Goal: Navigation & Orientation: Find specific page/section

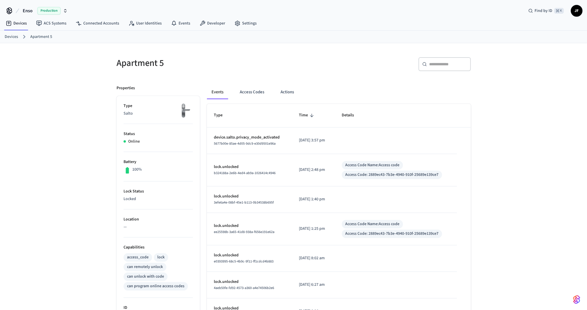
click at [333, 76] on div "Apartment 5 ​ ​ Properties Type Salto Status Online Battery 100% Lock Status Lo…" at bounding box center [293, 285] width 363 height 471
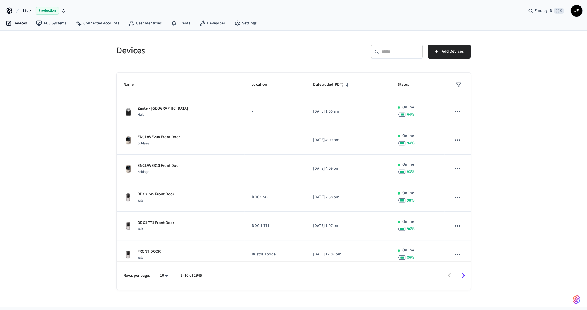
click at [24, 12] on span "Live" at bounding box center [27, 10] width 8 height 7
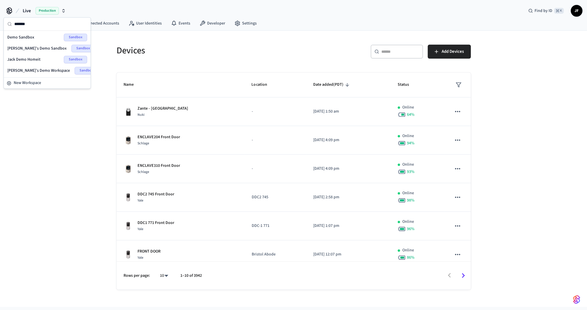
type input "*******"
click at [31, 37] on span "Demo Sandbox" at bounding box center [20, 37] width 27 height 6
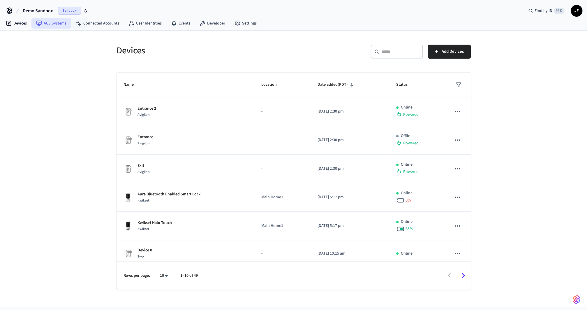
click at [53, 24] on link "ACS Systems" at bounding box center [51, 23] width 40 height 10
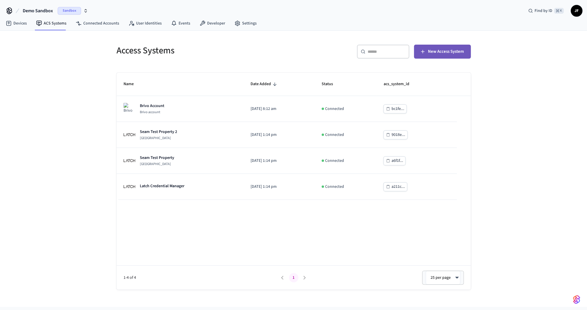
click at [443, 50] on span "New Access System" at bounding box center [446, 52] width 36 height 8
click at [294, 58] on div "​ ​ New Access System" at bounding box center [380, 51] width 181 height 26
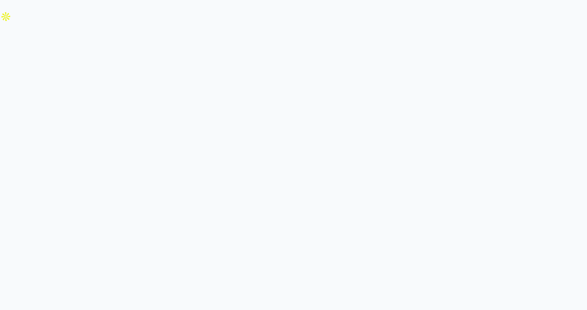
click at [479, 10] on html at bounding box center [293, 11] width 587 height 22
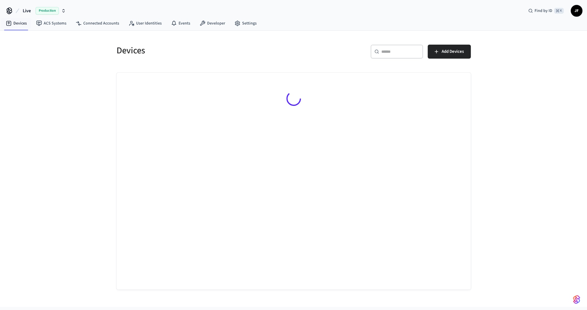
click at [23, 11] on span "Live" at bounding box center [27, 10] width 8 height 7
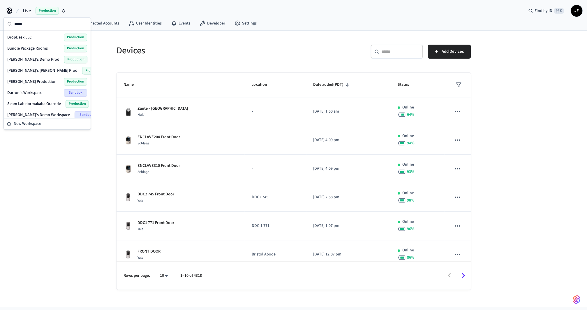
type input "*****"
click at [32, 34] on div "DropDesk LLC Production" at bounding box center [47, 37] width 80 height 8
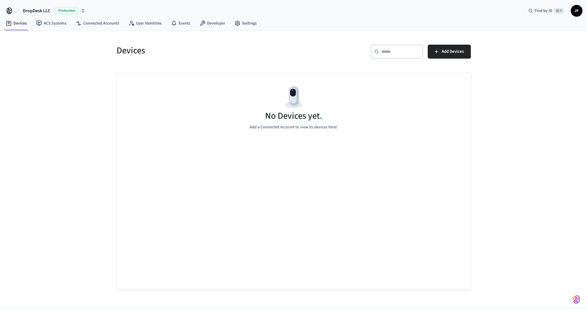
click at [236, 59] on div "Devices" at bounding box center [199, 51] width 181 height 26
click at [87, 28] on link "Connected Accounts" at bounding box center [97, 23] width 53 height 10
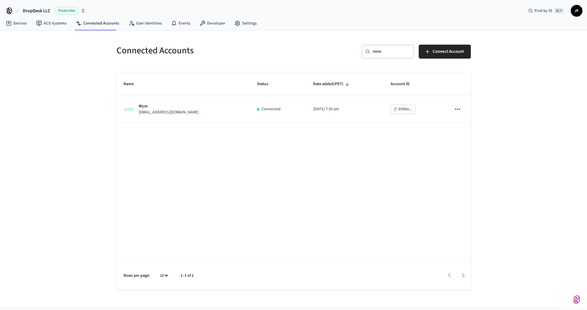
click at [82, 137] on div "Connected Accounts ​ ​ Connect Account Name Status Date added (PDT) Account ID …" at bounding box center [293, 169] width 587 height 276
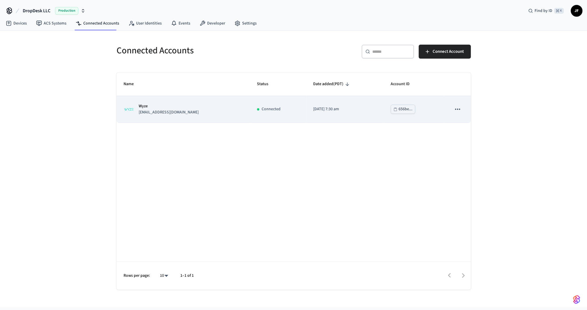
click at [213, 115] on td "Wyze info@bridgeworkslb.com" at bounding box center [182, 109] width 133 height 26
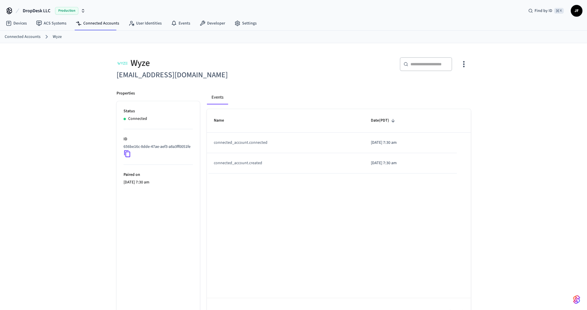
click at [45, 98] on div "Wyze info@bridgeworkslb.com ​ ​ Properties Status Connected ID 656be16c-8dde-47…" at bounding box center [293, 184] width 587 height 282
click at [20, 22] on link "Devices" at bounding box center [16, 23] width 30 height 10
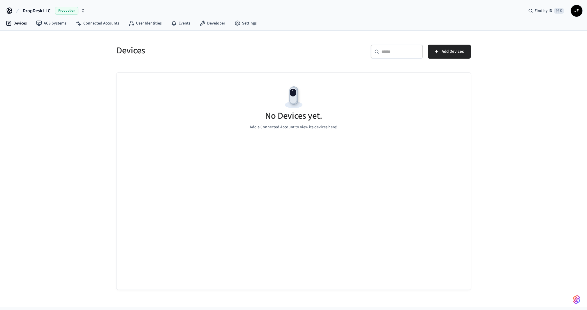
click at [279, 49] on h5 "Devices" at bounding box center [203, 51] width 174 height 12
